Goal: Check status: Check status

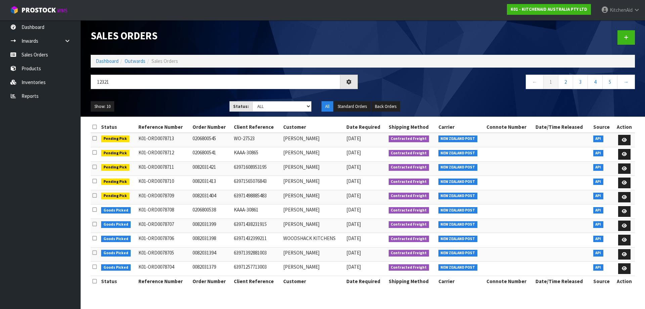
type input "12321"
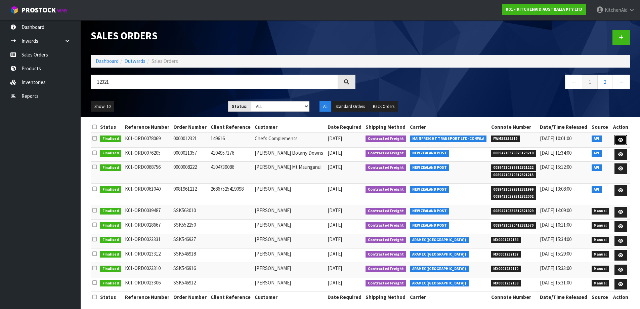
click at [622, 138] on icon at bounding box center [620, 140] width 5 height 4
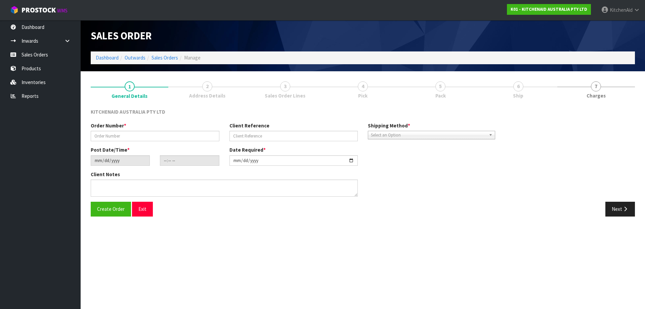
type input "0000012321"
type input "149616"
type input "[DATE]"
type input "17:31:27.000"
type input "[DATE]"
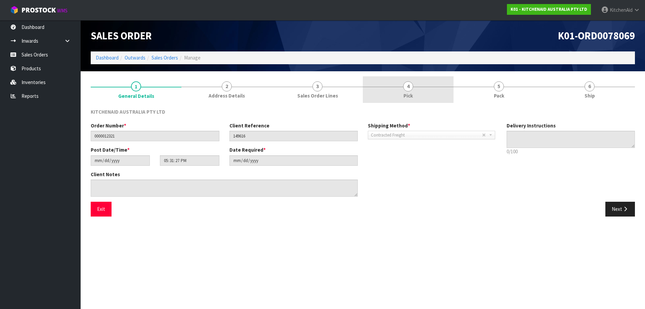
click at [408, 85] on span "4" at bounding box center [408, 86] width 10 height 10
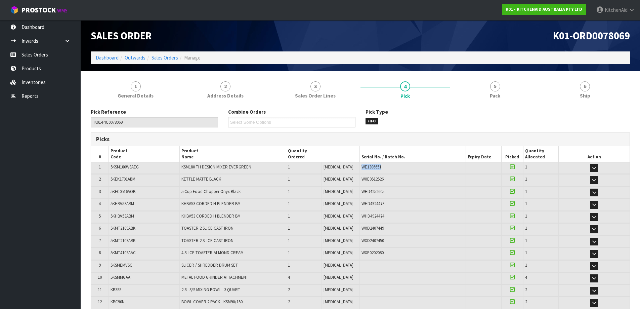
drag, startPoint x: 376, startPoint y: 168, endPoint x: 352, endPoint y: 165, distance: 24.4
click at [361, 165] on div "WE1306651" at bounding box center [412, 167] width 103 height 6
copy span "WE1306651"
click at [48, 55] on link "Sales Orders" at bounding box center [40, 55] width 81 height 14
